Goal: Information Seeking & Learning: Learn about a topic

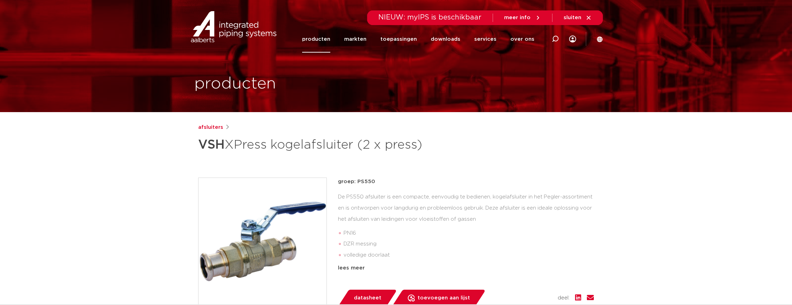
click at [330, 40] on link "producten" at bounding box center [316, 39] width 28 height 27
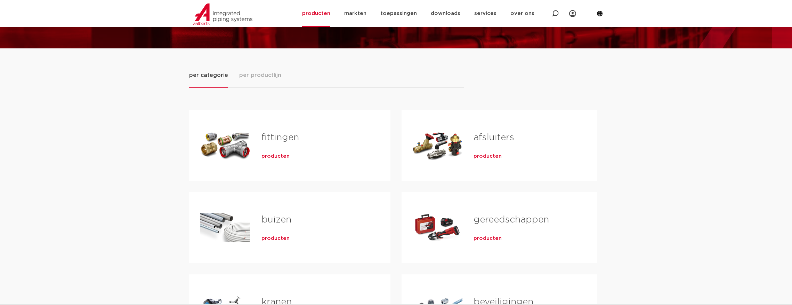
scroll to position [70, 0]
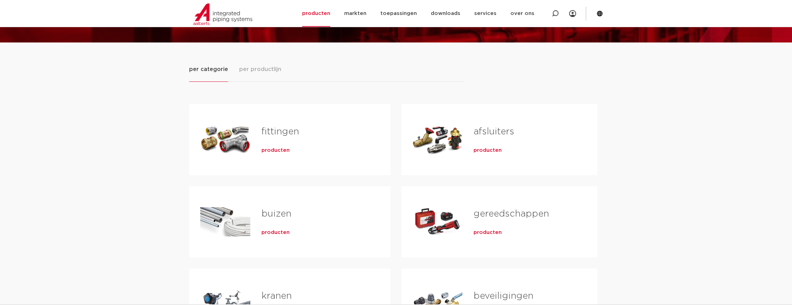
click at [246, 147] on div "Tabs. Open items met enter of spatie, sluit af met escape en navigeer met de pi…" at bounding box center [225, 139] width 50 height 49
click at [285, 136] on link "fittingen" at bounding box center [281, 131] width 38 height 9
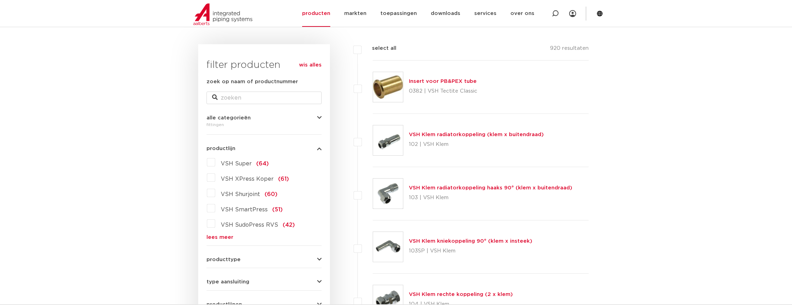
scroll to position [139, 0]
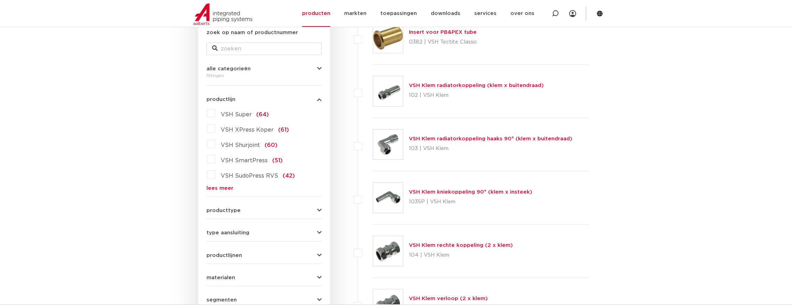
click at [218, 187] on link "lees meer" at bounding box center [264, 187] width 115 height 5
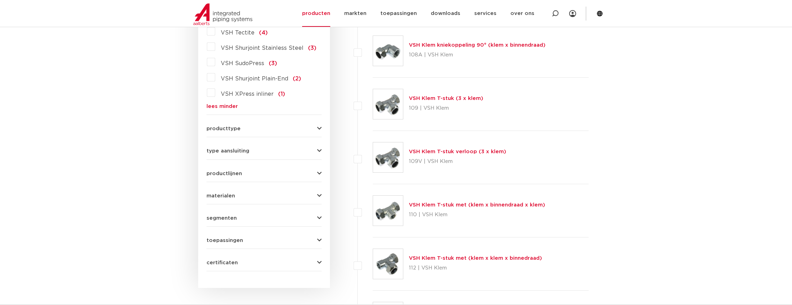
scroll to position [765, 0]
click at [317, 128] on button "producttype" at bounding box center [264, 128] width 115 height 5
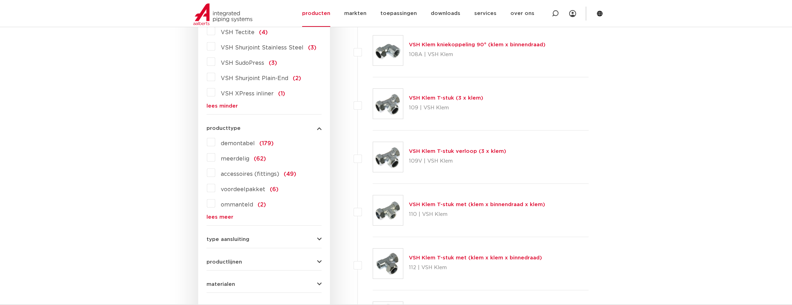
drag, startPoint x: 210, startPoint y: 158, endPoint x: 215, endPoint y: 170, distance: 13.0
click at [215, 158] on label "meerdelig (62)" at bounding box center [240, 157] width 51 height 11
click at [0, 0] on input "meerdelig (62)" at bounding box center [0, 0] width 0 height 0
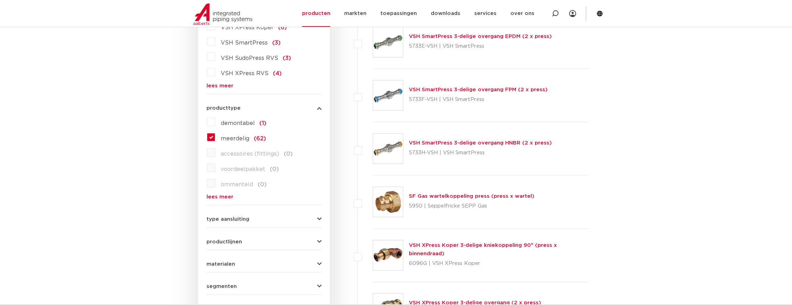
click at [320, 219] on icon "button" at bounding box center [319, 218] width 5 height 5
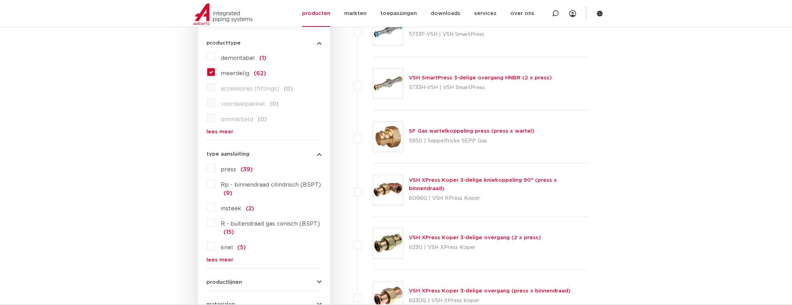
scroll to position [311, 0]
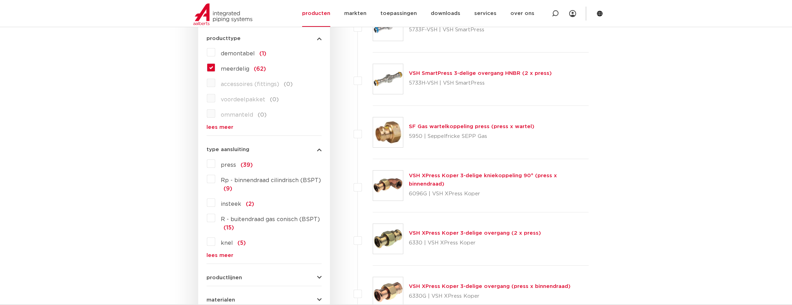
click at [215, 163] on label "press (39)" at bounding box center [234, 163] width 38 height 11
click at [0, 0] on input "press (39)" at bounding box center [0, 0] width 0 height 0
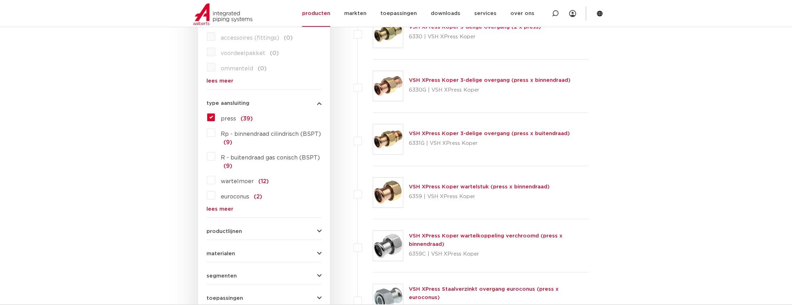
scroll to position [381, 0]
